Goal: Find specific page/section: Find specific page/section

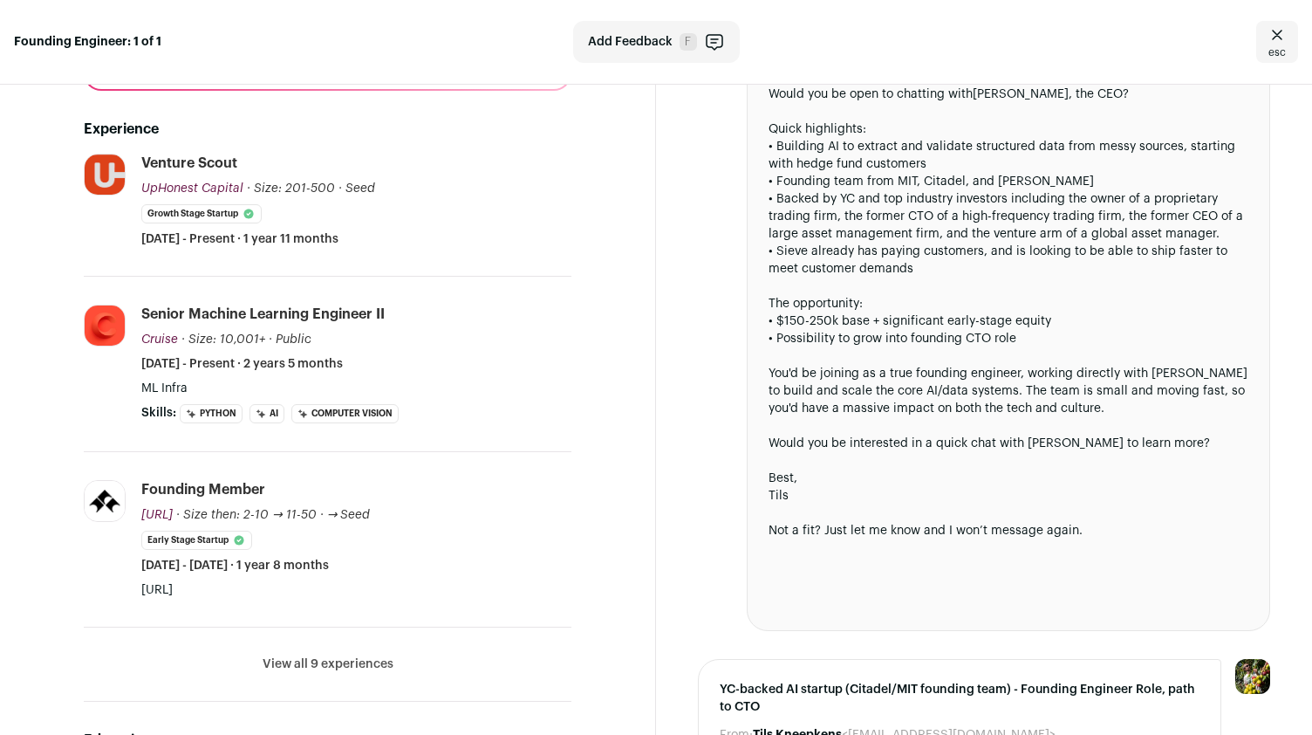
scroll to position [307, 0]
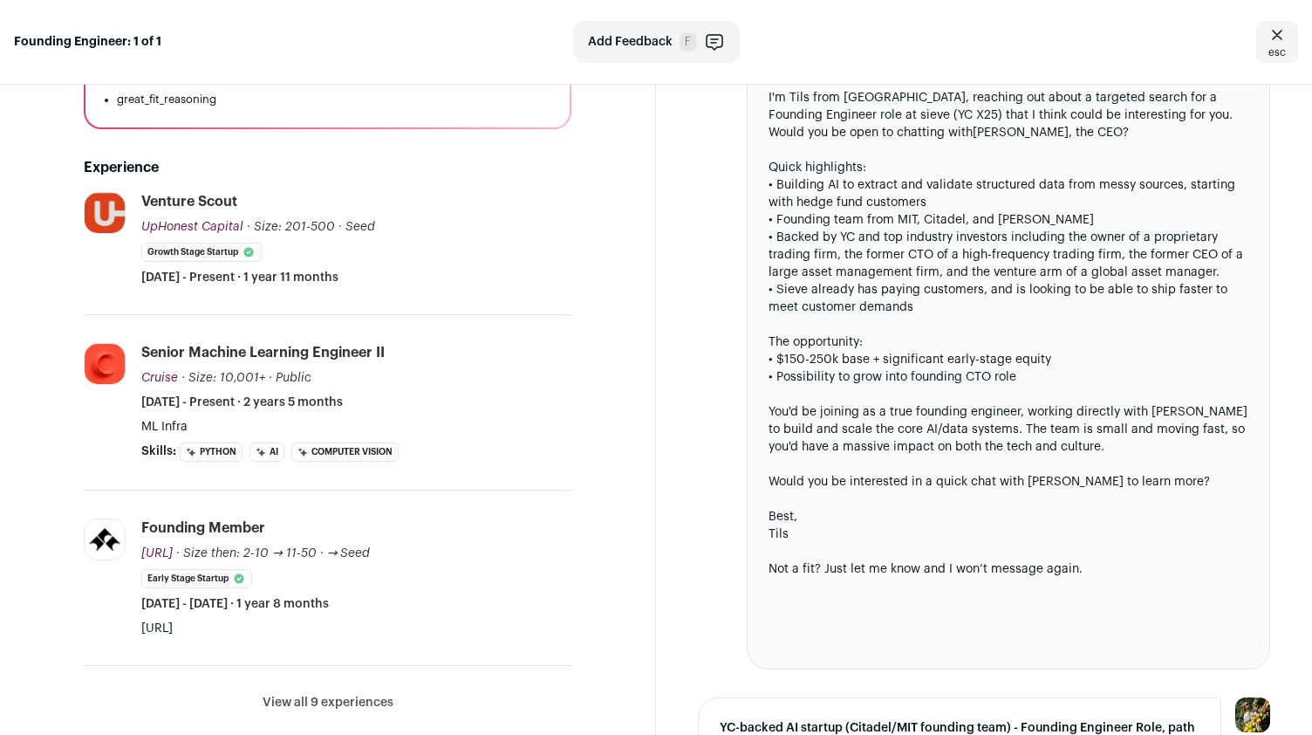
click at [1271, 60] on link "esc" at bounding box center [1278, 42] width 42 height 42
